Goal: Transaction & Acquisition: Purchase product/service

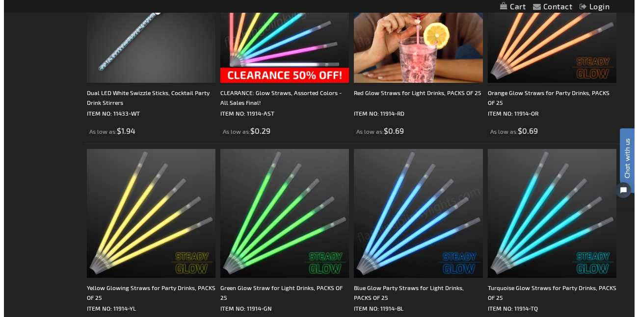
scroll to position [445, 0]
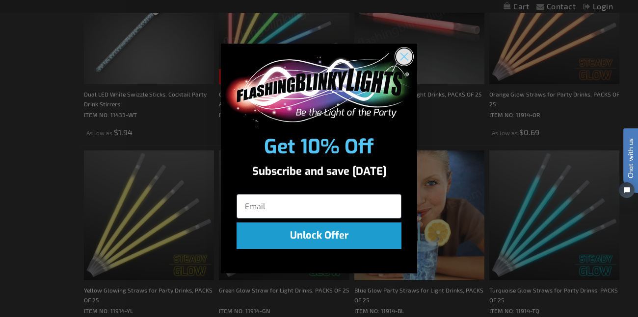
click at [407, 57] on circle "Close dialog" at bounding box center [404, 57] width 16 height 16
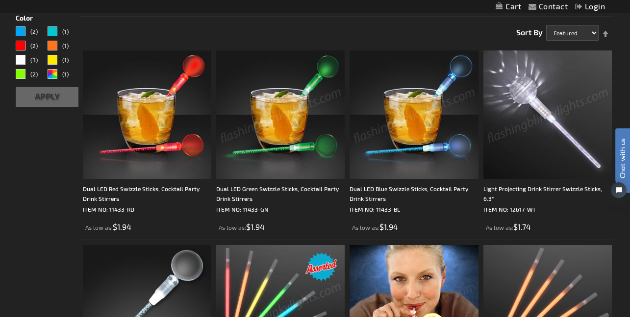
scroll to position [0, 0]
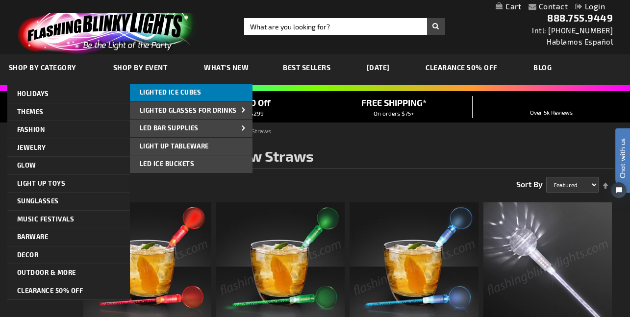
click at [184, 90] on span "Lighted Ice Cubes" at bounding box center [171, 92] width 62 height 8
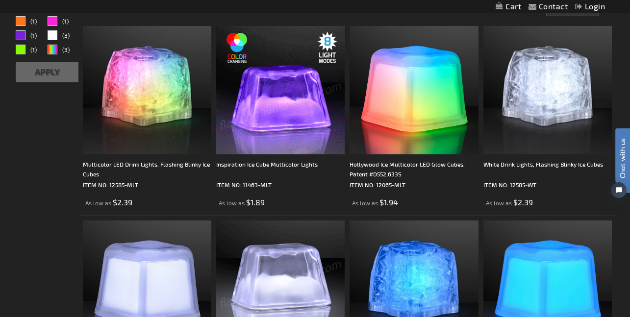
scroll to position [147, 0]
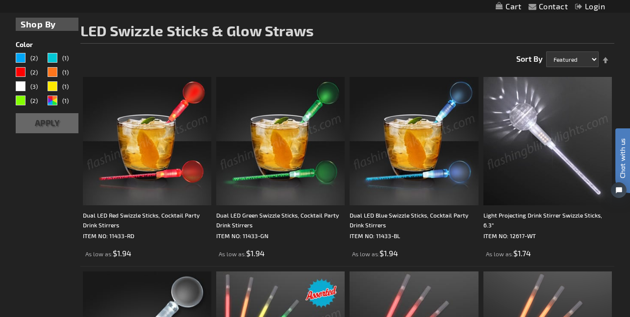
scroll to position [98, 0]
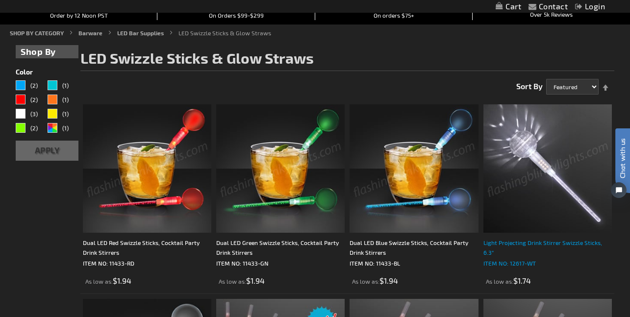
click at [580, 244] on div "Light Projecting Drink Stirrer Swizzle Sticks, 6.3"" at bounding box center [548, 248] width 129 height 20
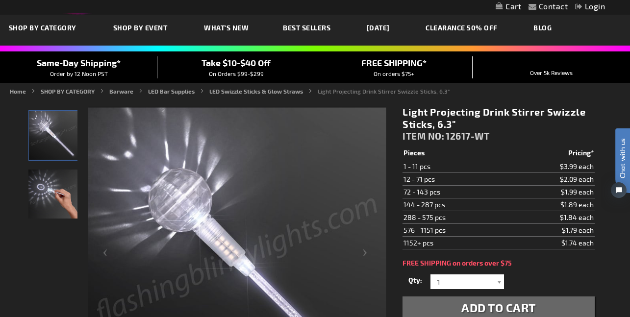
scroll to position [49, 0]
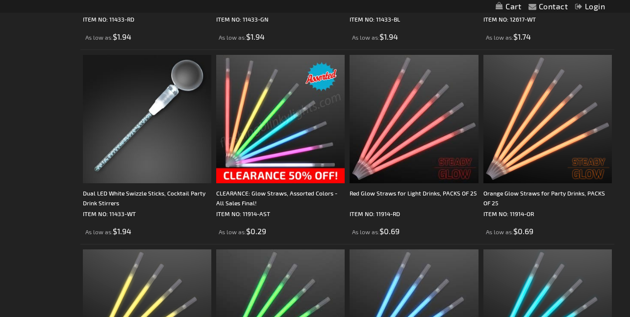
click at [285, 163] on img at bounding box center [280, 119] width 129 height 129
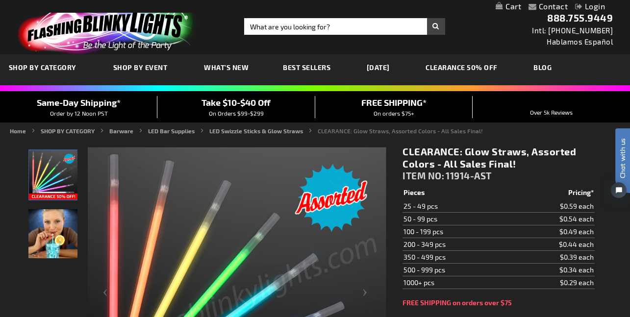
click at [58, 242] on img "Assorted Glowing Color Straws" at bounding box center [52, 233] width 49 height 49
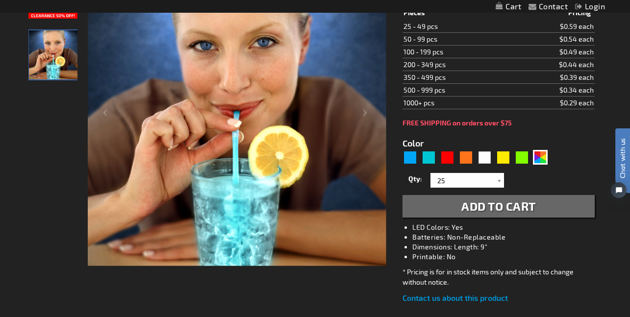
scroll to position [98, 0]
